Goal: Information Seeking & Learning: Learn about a topic

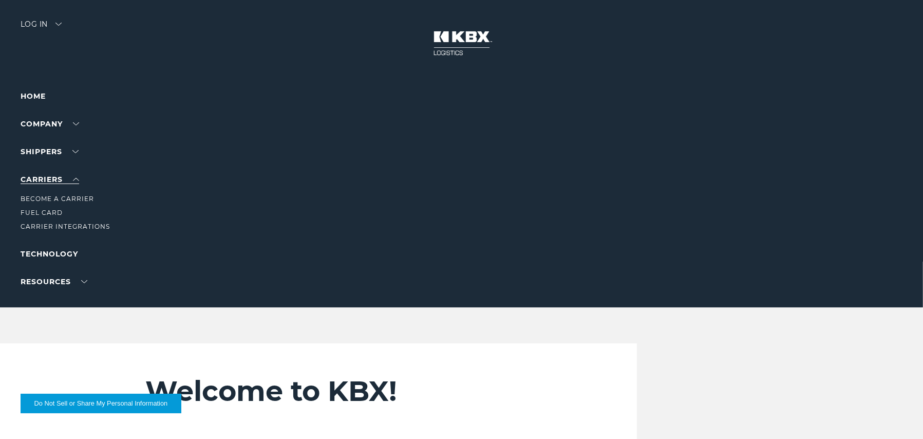
click at [35, 176] on link "Carriers" at bounding box center [50, 179] width 59 height 9
click at [46, 227] on link "Carrier Integrations" at bounding box center [65, 226] width 89 height 8
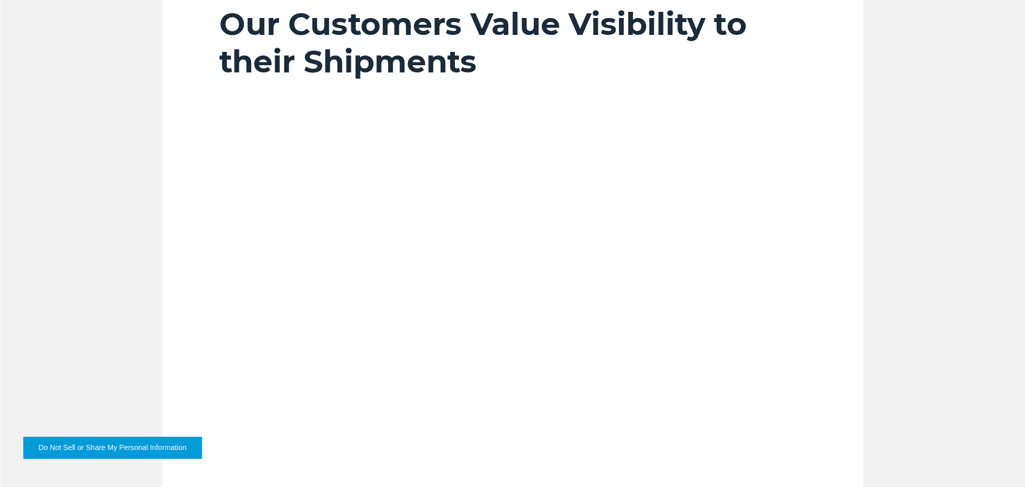
scroll to position [667, 0]
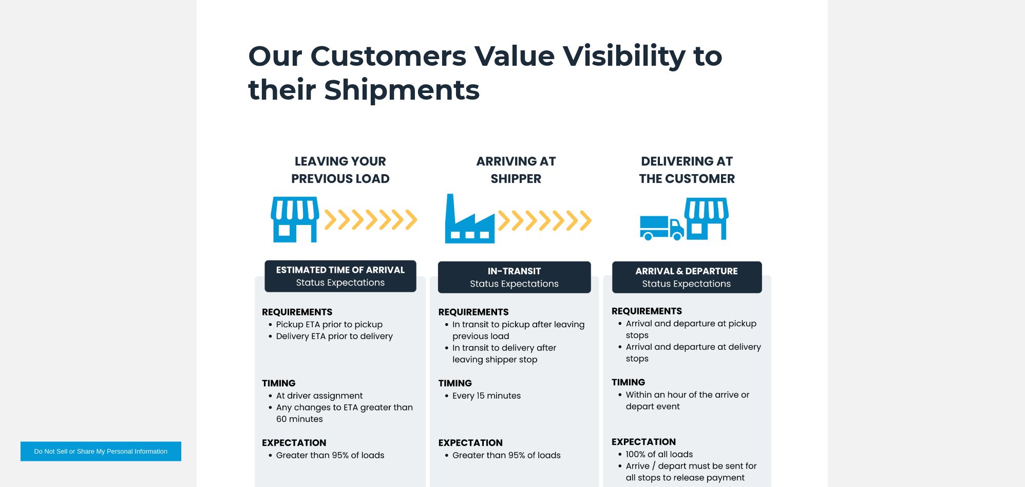
drag, startPoint x: 858, startPoint y: 0, endPoint x: 898, endPoint y: 420, distance: 421.6
click at [898, 420] on div "Our Customers Value Visibility to their Shipments" at bounding box center [512, 283] width 1025 height 591
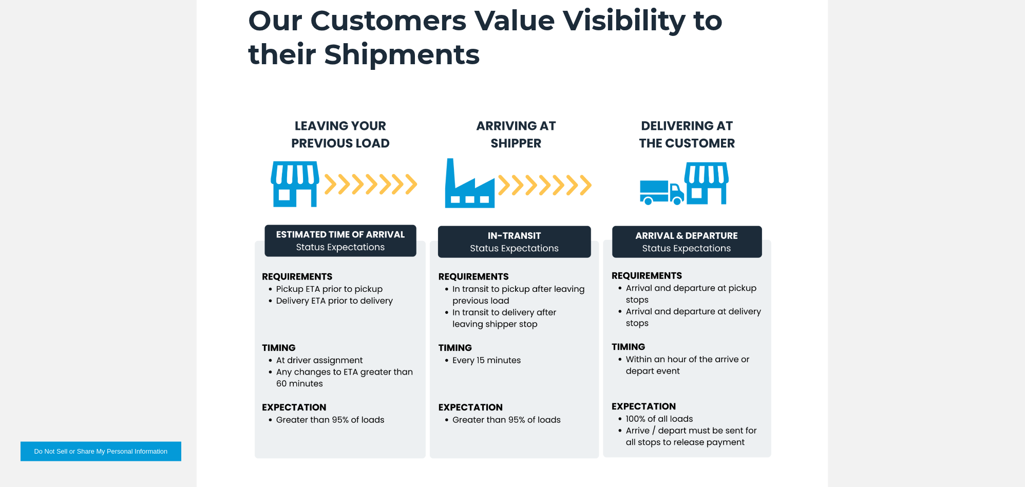
scroll to position [699, 0]
